Goal: Entertainment & Leisure: Consume media (video, audio)

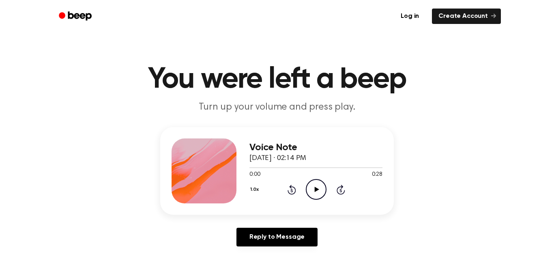
click at [318, 186] on icon "Play Audio" at bounding box center [316, 189] width 21 height 21
click at [310, 190] on icon "Play Audio" at bounding box center [316, 189] width 21 height 21
click at [312, 189] on icon "Play Audio" at bounding box center [316, 189] width 21 height 21
click at [323, 190] on icon "Play Audio" at bounding box center [316, 189] width 21 height 21
click at [316, 188] on icon at bounding box center [316, 188] width 4 height 5
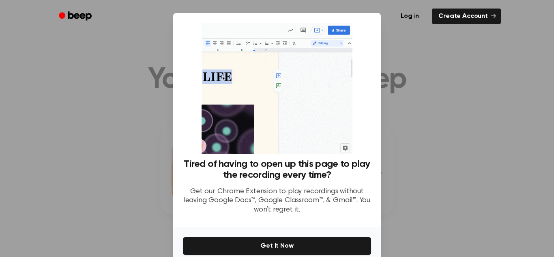
click at [438, 188] on div at bounding box center [277, 128] width 554 height 257
click at [491, 15] on icon at bounding box center [493, 15] width 5 height 5
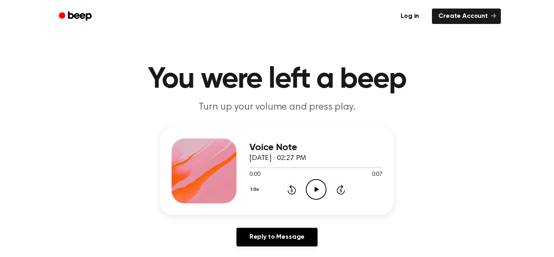
click at [312, 188] on icon "Play Audio" at bounding box center [316, 189] width 21 height 21
click at [322, 188] on icon "Play Audio" at bounding box center [316, 189] width 21 height 21
